Goal: Find contact information: Find contact information

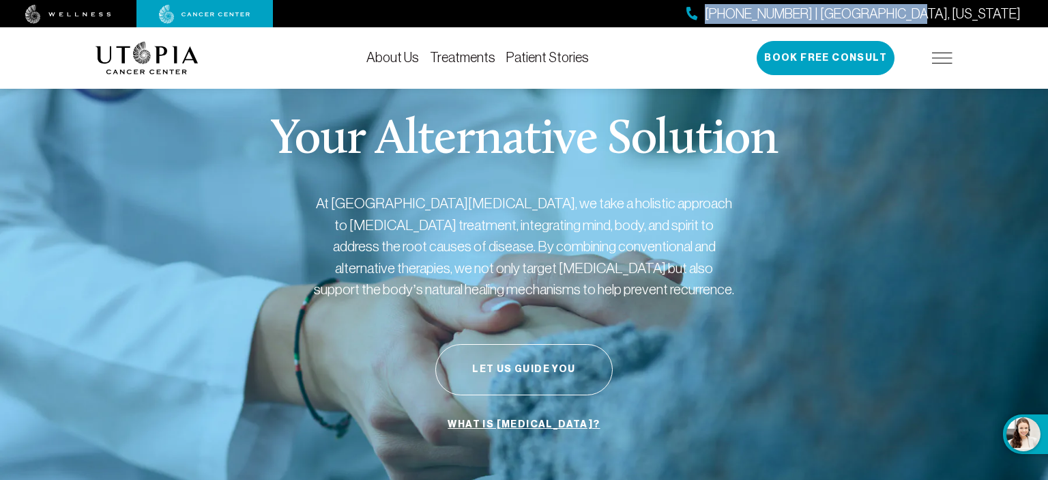
drag, startPoint x: 1036, startPoint y: 12, endPoint x: 853, endPoint y: 21, distance: 183.2
click at [853, 21] on div "[PHONE_NUMBER] | [GEOGRAPHIC_DATA], [US_STATE]" at bounding box center [524, 13] width 1048 height 27
copy span "[PHONE_NUMBER] | [GEOGRAPHIC_DATA], [US_STATE]"
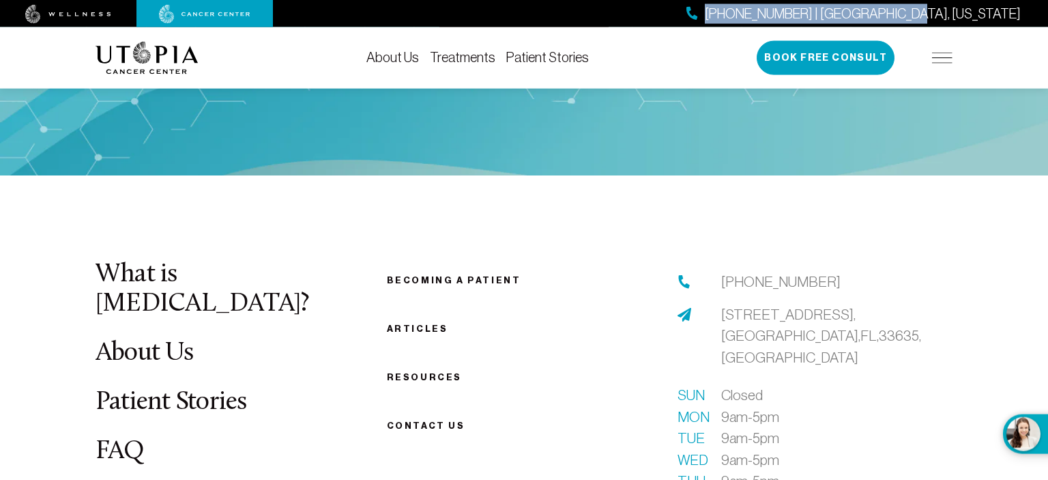
scroll to position [5189, 0]
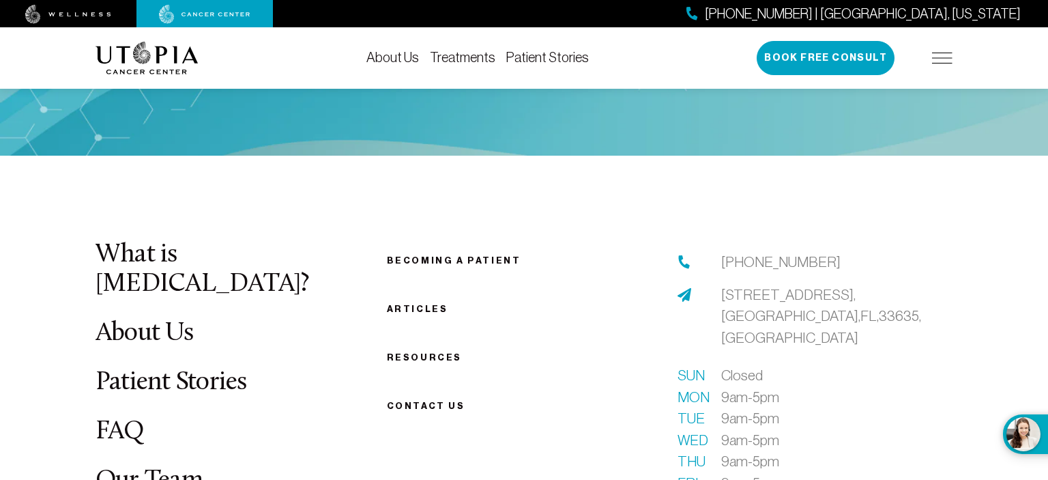
click at [367, 57] on link "About Us" at bounding box center [393, 57] width 53 height 15
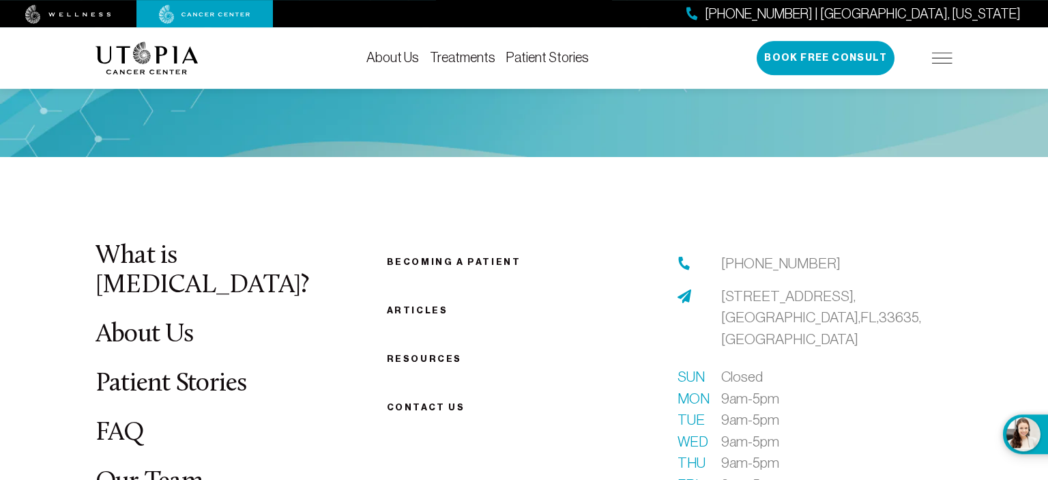
scroll to position [5189, 0]
